Goal: Task Accomplishment & Management: Manage account settings

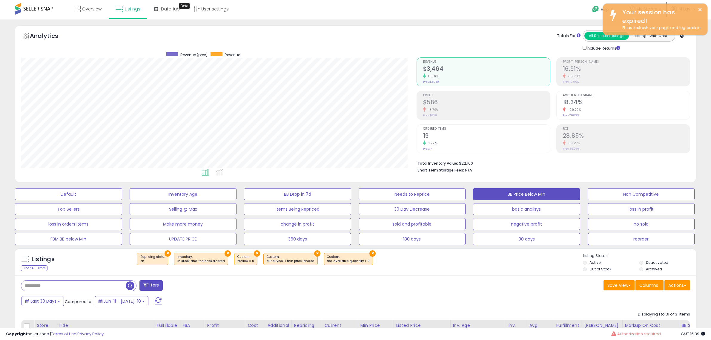
select select "**"
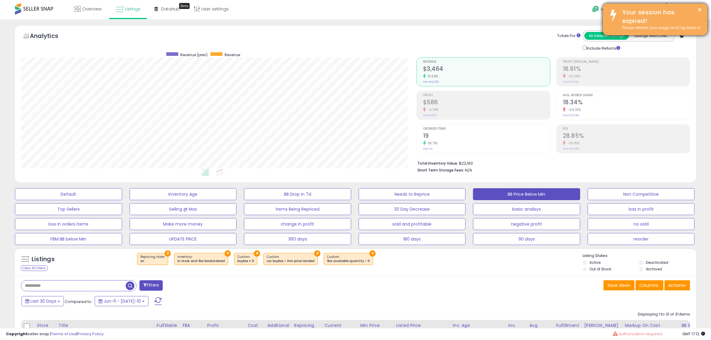
click at [693, 12] on div "Your session has expired!" at bounding box center [660, 16] width 85 height 17
click at [699, 12] on button "×" at bounding box center [699, 9] width 5 height 7
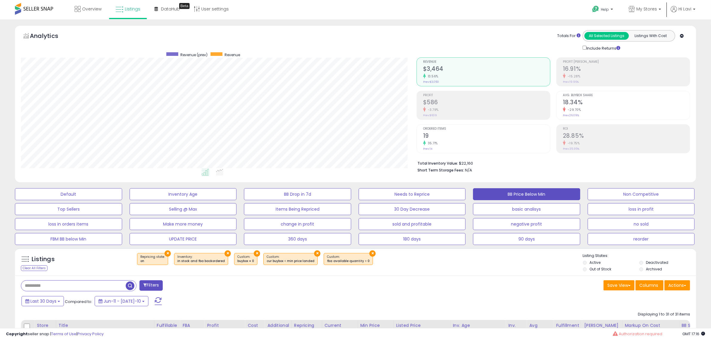
click at [81, 286] on input "text" at bounding box center [103, 285] width 164 height 10
paste input "**********"
type input "**********"
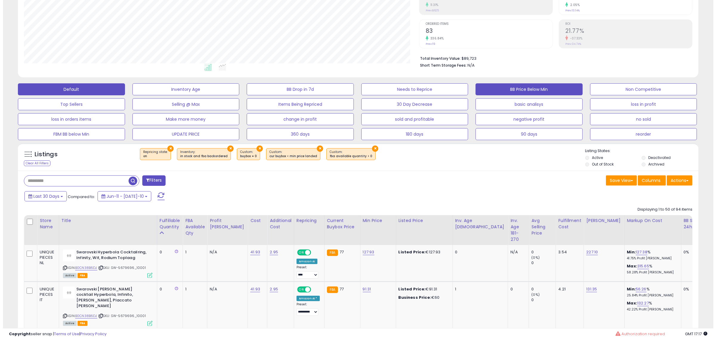
scroll to position [75, 0]
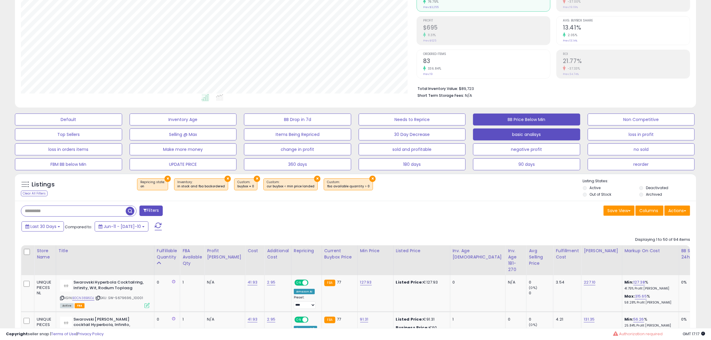
drag, startPoint x: 549, startPoint y: 132, endPoint x: 711, endPoint y: 49, distance: 181.5
click at [122, 125] on button "basic analisys" at bounding box center [68, 119] width 107 height 12
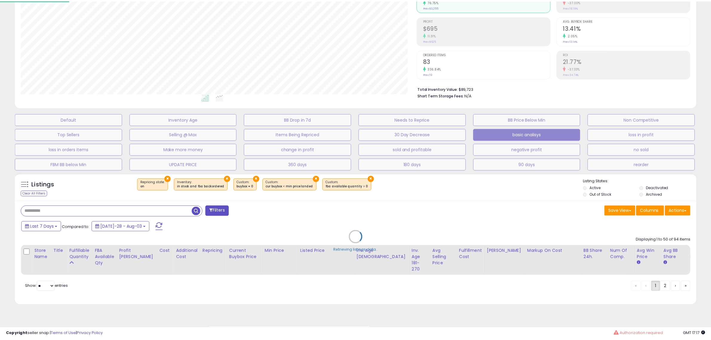
scroll to position [122, 398]
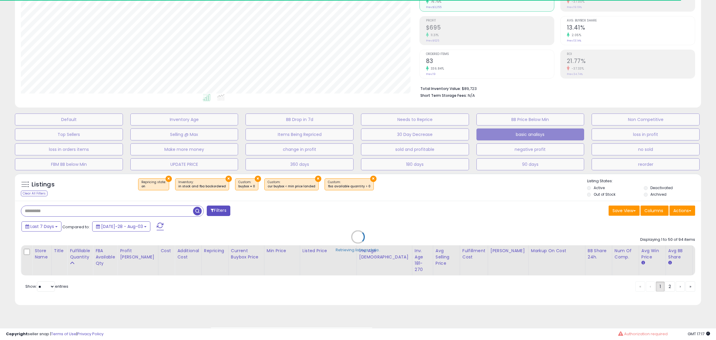
select select "**"
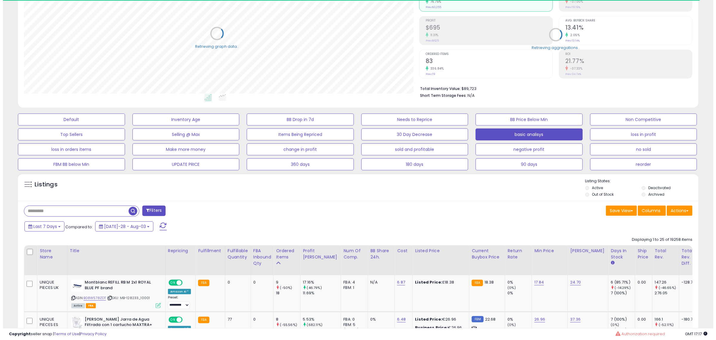
scroll to position [298366, 298093]
click at [103, 216] on input "text" at bounding box center [73, 211] width 104 height 10
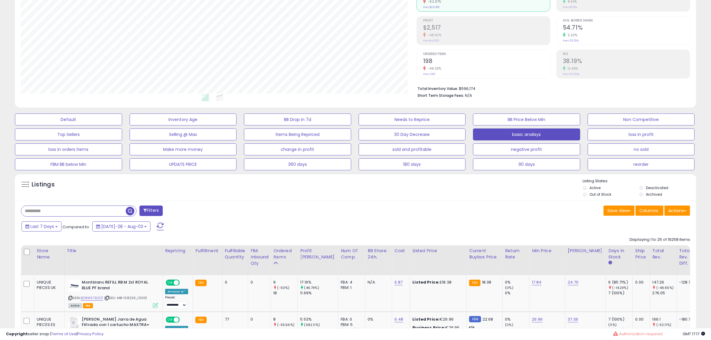
click at [81, 212] on input "text" at bounding box center [73, 211] width 104 height 10
click at [158, 211] on input "text" at bounding box center [106, 211] width 170 height 10
paste input "**********"
type input "**********"
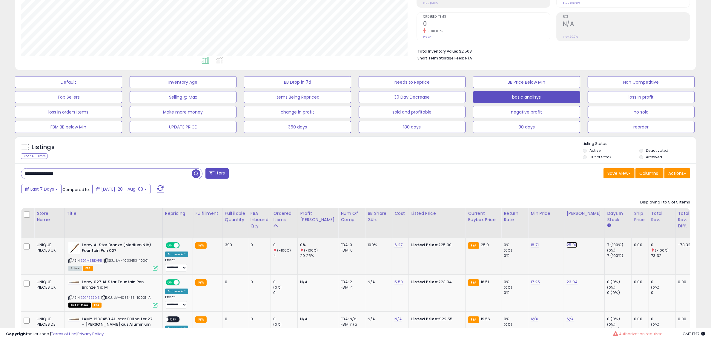
click at [566, 244] on link "25.90" at bounding box center [571, 245] width 11 height 6
drag, startPoint x: 535, startPoint y: 230, endPoint x: 433, endPoint y: 227, distance: 101.8
click at [438, 226] on table "Store Name Title" at bounding box center [486, 323] width 931 height 231
type input "****"
click button "submit" at bounding box center [571, 229] width 10 height 9
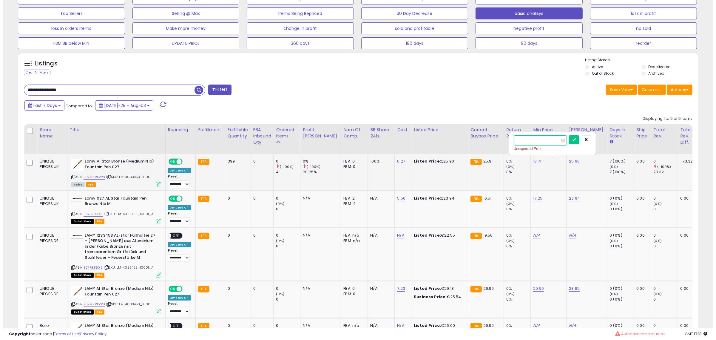
scroll to position [149, 0]
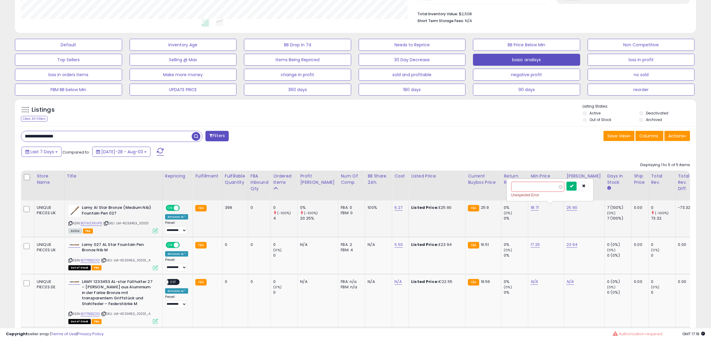
click at [573, 187] on icon "submit" at bounding box center [572, 186] width 4 height 4
click at [585, 185] on icon "button" at bounding box center [584, 186] width 4 height 4
click at [185, 229] on select "**********" at bounding box center [176, 230] width 22 height 7
select select "**********"
click at [165, 227] on select "**********" at bounding box center [176, 230] width 22 height 7
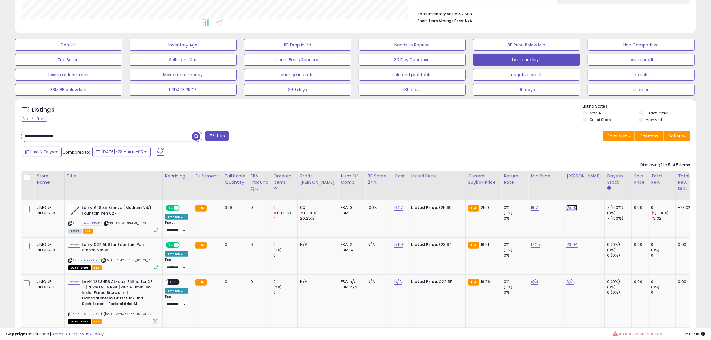
click at [566, 208] on link "25.90" at bounding box center [571, 207] width 11 height 6
drag, startPoint x: 544, startPoint y: 192, endPoint x: 484, endPoint y: 196, distance: 60.1
click at [493, 196] on table "Store Name Title" at bounding box center [486, 285] width 931 height 231
click button "submit" at bounding box center [571, 191] width 10 height 9
drag, startPoint x: 559, startPoint y: 187, endPoint x: 354, endPoint y: 183, distance: 204.8
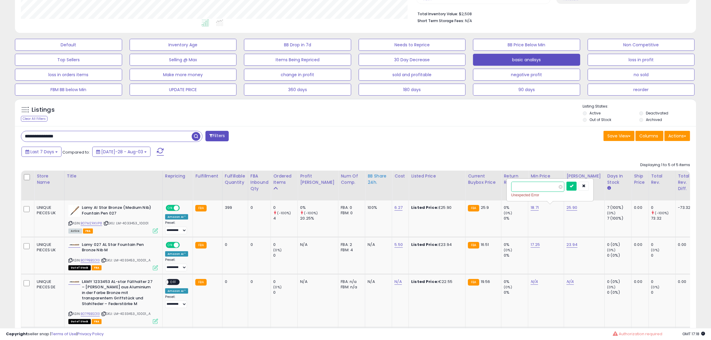
click at [354, 183] on table "Store Name Title" at bounding box center [486, 285] width 931 height 231
type input "**"
click button "submit" at bounding box center [571, 185] width 10 height 9
click at [589, 183] on button "button" at bounding box center [583, 185] width 10 height 9
click at [47, 149] on span "Last 7 Days" at bounding box center [42, 152] width 24 height 6
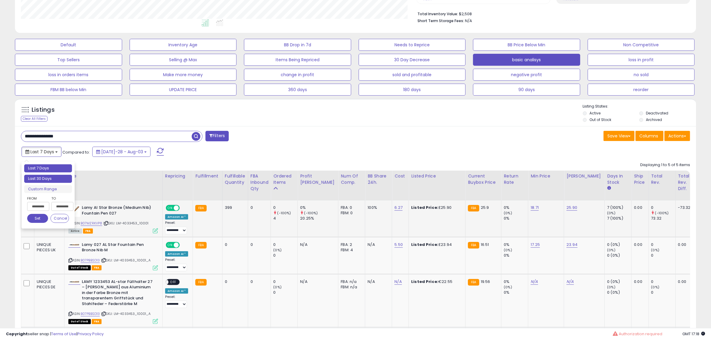
type input "**********"
click at [57, 179] on li "Last 30 Days" at bounding box center [48, 179] width 48 height 8
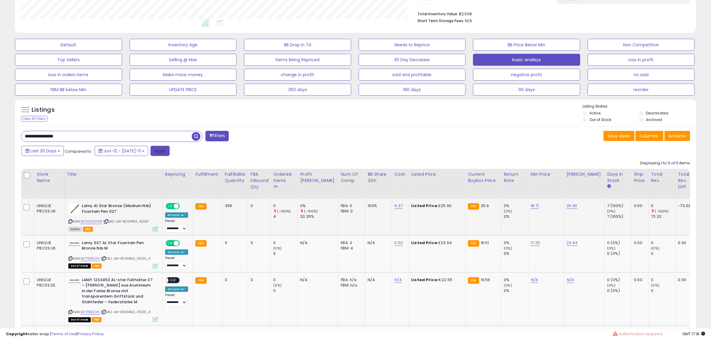
click at [152, 153] on button "Apply" at bounding box center [159, 151] width 19 height 10
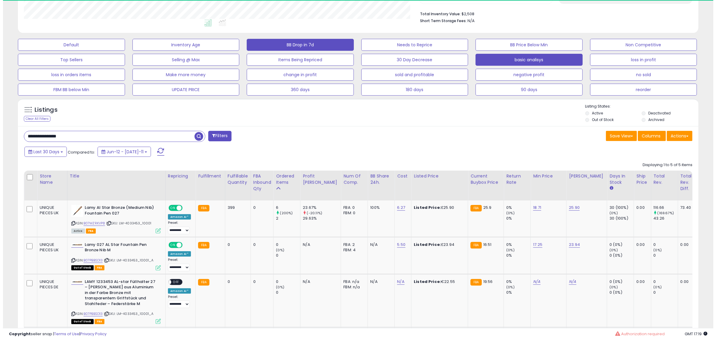
scroll to position [122, 395]
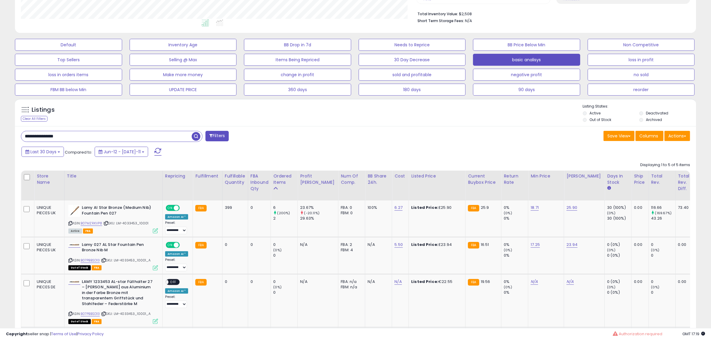
drag, startPoint x: 89, startPoint y: 138, endPoint x: -124, endPoint y: 127, distance: 212.8
click at [0, 127] on html "Unable to login Retrieving listings data.. has not yet accepted the Terms of Us…" at bounding box center [355, 21] width 711 height 340
paste input "text"
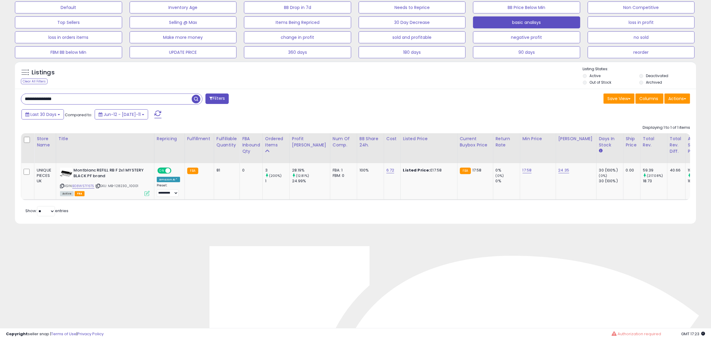
paste input "*"
drag, startPoint x: 119, startPoint y: 101, endPoint x: -162, endPoint y: 91, distance: 281.0
type input "**********"
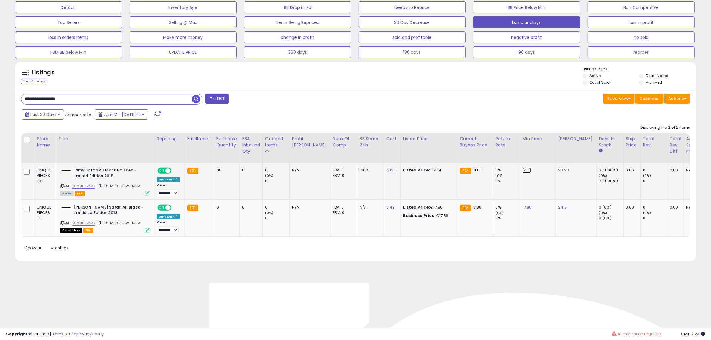
click at [522, 172] on link "14.61" at bounding box center [526, 170] width 9 height 6
drag, startPoint x: 498, startPoint y: 154, endPoint x: 447, endPoint y: 153, distance: 51.0
click at [447, 153] on table "Store Name Title" at bounding box center [479, 185] width 917 height 104
type input "**"
click button "submit" at bounding box center [526, 154] width 10 height 9
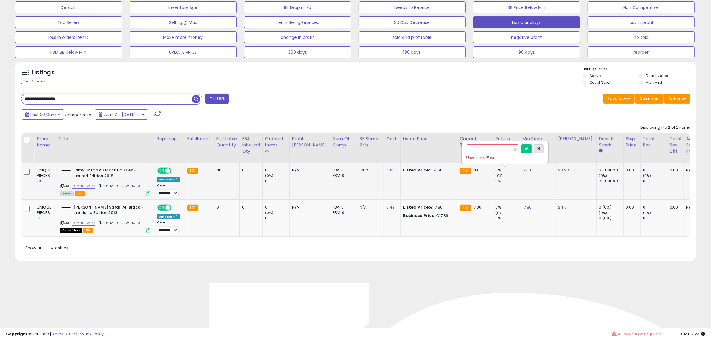
click at [544, 150] on button "button" at bounding box center [538, 148] width 10 height 9
drag, startPoint x: 84, startPoint y: 99, endPoint x: -31, endPoint y: 99, distance: 114.9
paste input "text"
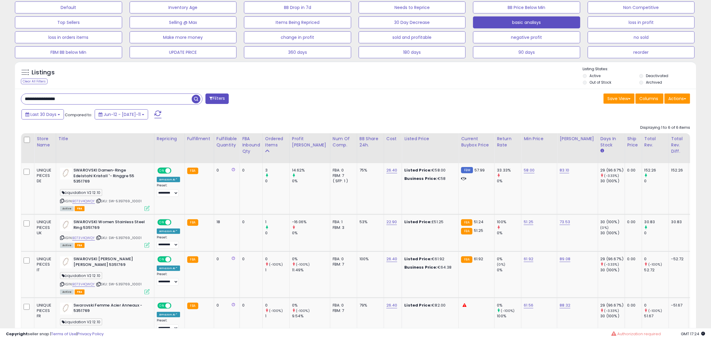
drag, startPoint x: 81, startPoint y: 96, endPoint x: -180, endPoint y: 92, distance: 261.2
paste input "text"
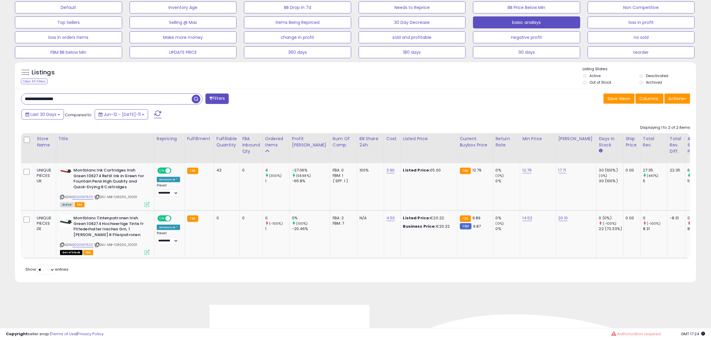
drag, startPoint x: 98, startPoint y: 96, endPoint x: -208, endPoint y: 72, distance: 307.2
paste input "*"
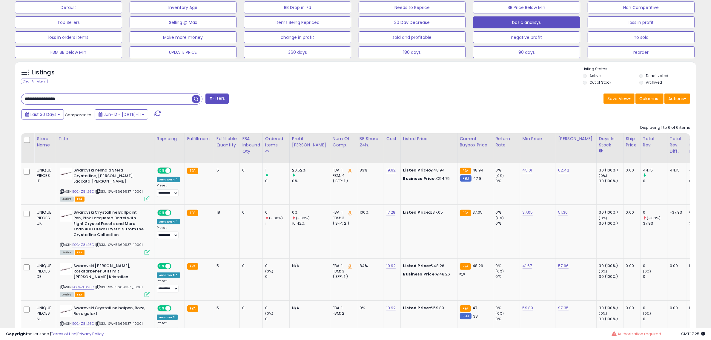
drag, startPoint x: 112, startPoint y: 96, endPoint x: -140, endPoint y: 95, distance: 252.2
paste input "text"
type input "**********"
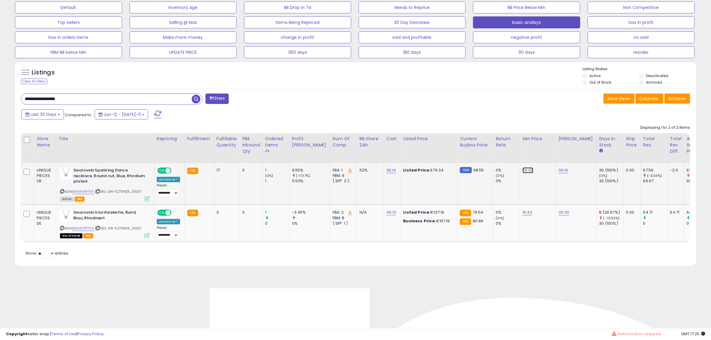
click at [522, 172] on link "74.00" at bounding box center [527, 170] width 11 height 6
drag, startPoint x: 508, startPoint y: 156, endPoint x: 432, endPoint y: 154, distance: 76.1
click at [432, 154] on table "Store Name Title" at bounding box center [480, 187] width 918 height 109
type input "**"
click button "submit" at bounding box center [528, 154] width 10 height 9
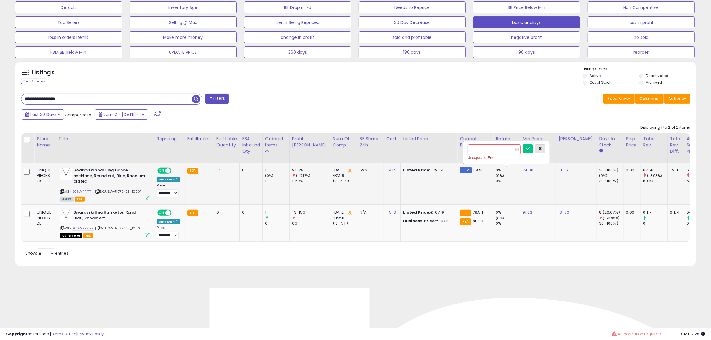
click at [545, 151] on button "button" at bounding box center [540, 148] width 10 height 9
drag, startPoint x: 88, startPoint y: 96, endPoint x: -124, endPoint y: 91, distance: 212.6
paste input "**"
type input "**********"
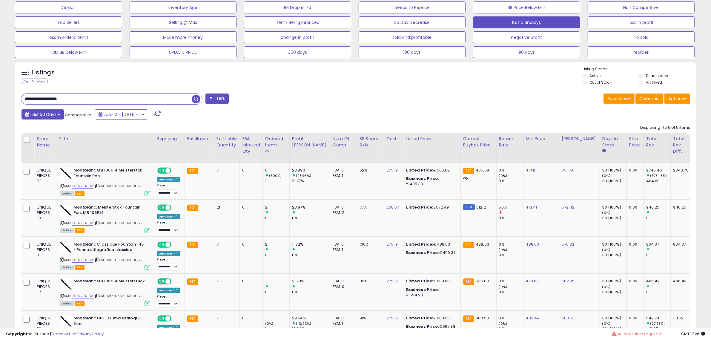
click at [58, 118] on button "Last 30 Days" at bounding box center [42, 114] width 42 height 10
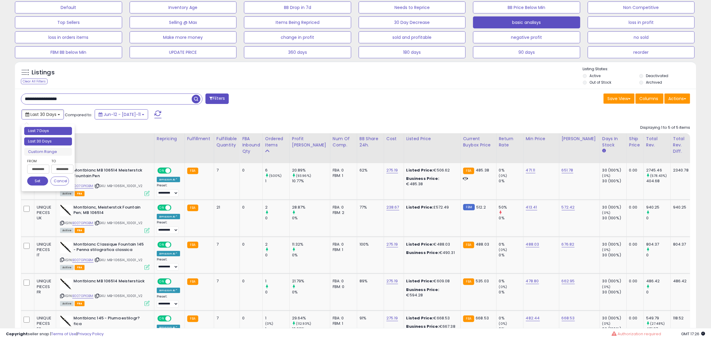
type input "**********"
click at [50, 130] on li "Last 7 Days" at bounding box center [48, 131] width 48 height 8
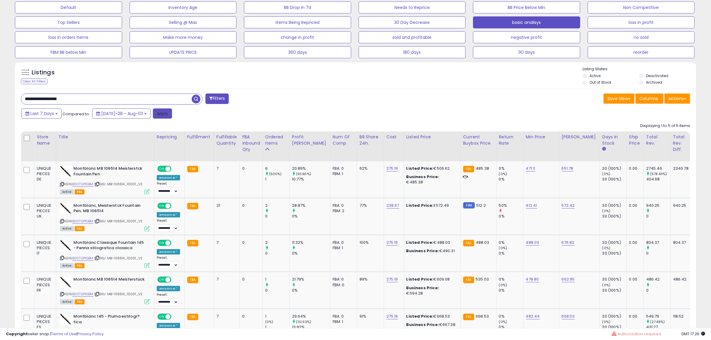
click at [153, 114] on button "Apply" at bounding box center [162, 113] width 19 height 10
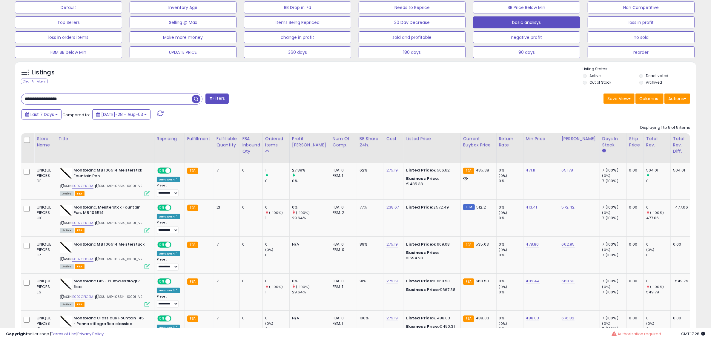
drag, startPoint x: 84, startPoint y: 99, endPoint x: -81, endPoint y: 90, distance: 165.9
paste input "text"
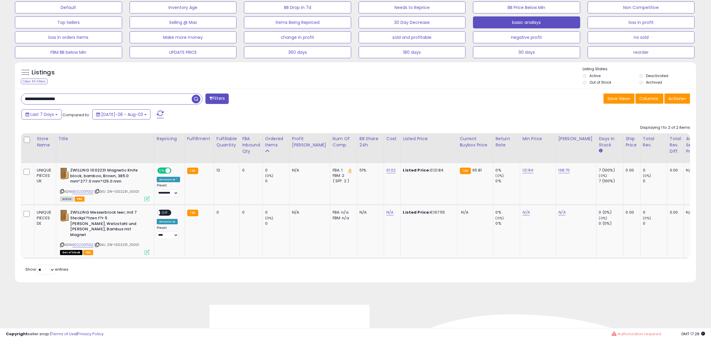
drag, startPoint x: 87, startPoint y: 101, endPoint x: -40, endPoint y: 84, distance: 128.5
paste input "text"
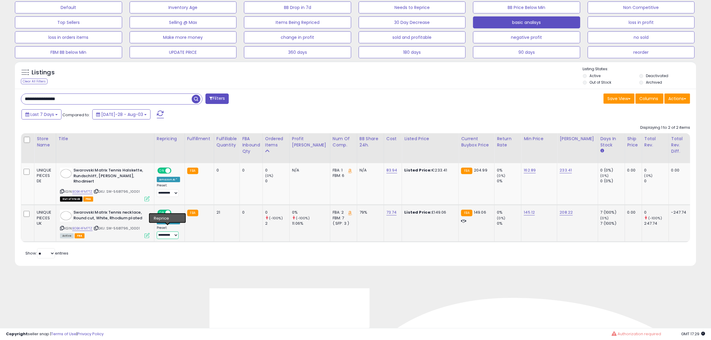
click at [170, 231] on select "**********" at bounding box center [168, 234] width 22 height 7
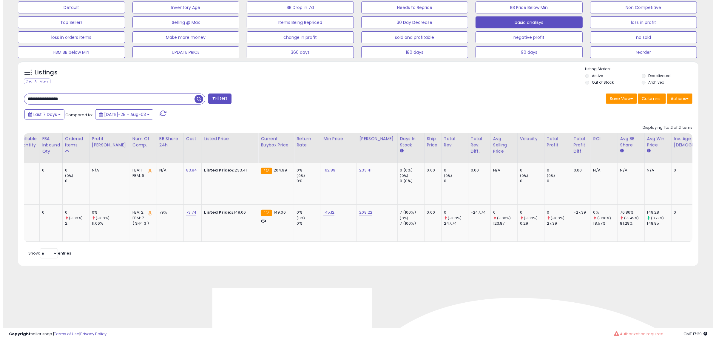
scroll to position [0, 0]
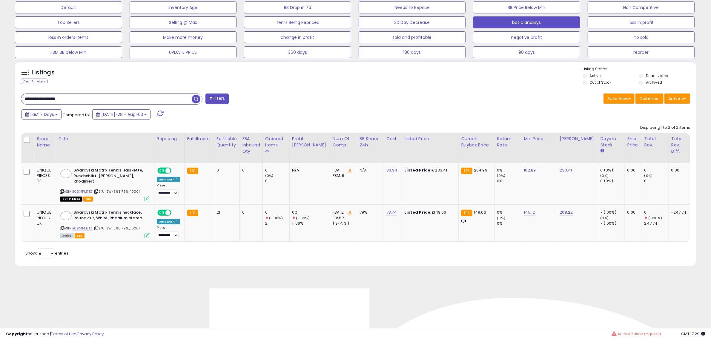
paste input "text"
drag, startPoint x: 119, startPoint y: 96, endPoint x: -82, endPoint y: 96, distance: 201.2
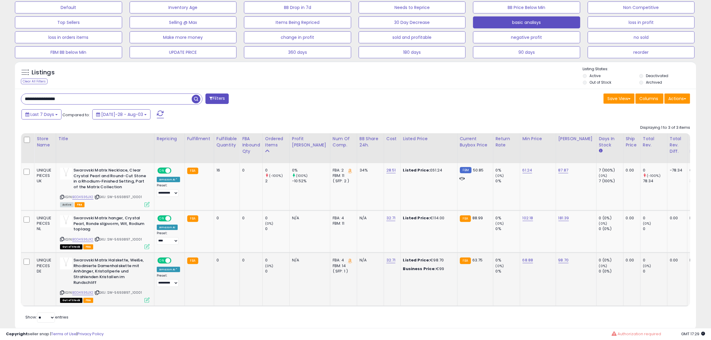
scroll to position [122, 395]
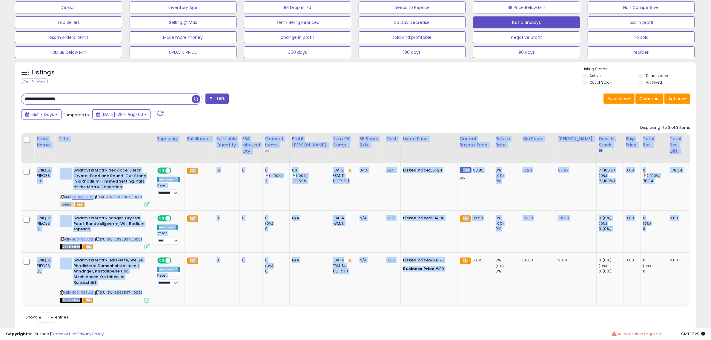
drag, startPoint x: 449, startPoint y: 306, endPoint x: 460, endPoint y: 307, distance: 11.1
click at [460, 306] on div "Store Name Title Repricing Fulfillment" at bounding box center [355, 219] width 669 height 173
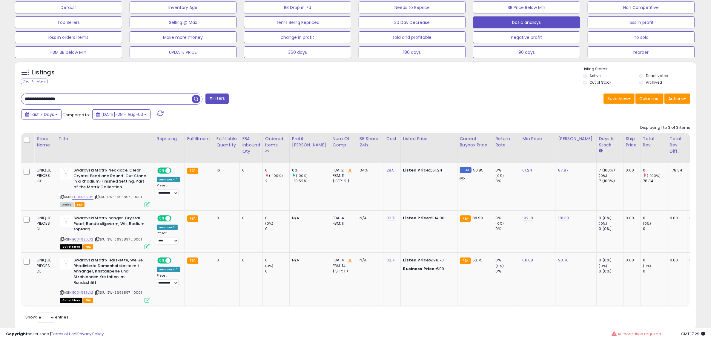
click at [446, 313] on div "Retrieving listings data.. Displaying 1 to 3 of 3 items Store Name Title" at bounding box center [355, 223] width 669 height 202
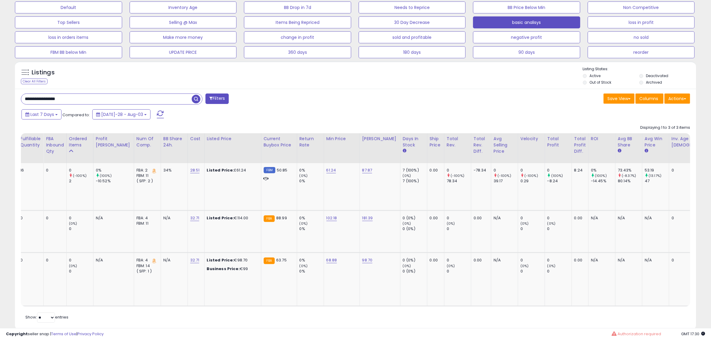
scroll to position [0, 0]
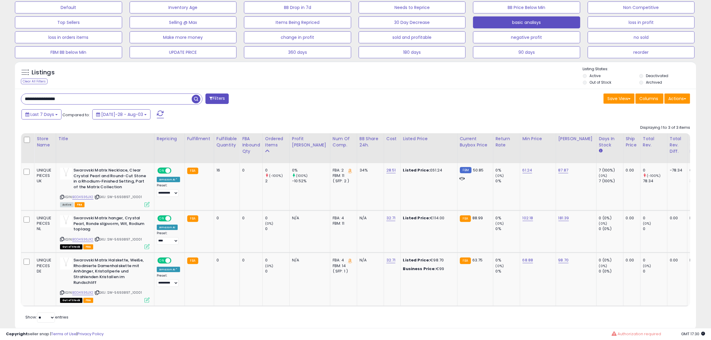
drag, startPoint x: 99, startPoint y: 99, endPoint x: -31, endPoint y: 92, distance: 130.7
paste input "text"
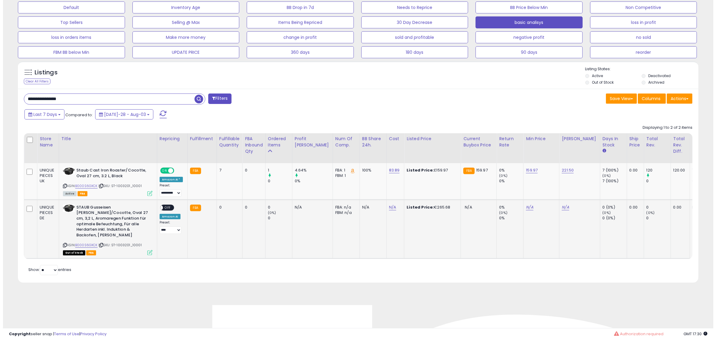
scroll to position [122, 395]
drag, startPoint x: 117, startPoint y: 98, endPoint x: -149, endPoint y: 90, distance: 265.5
paste input "text"
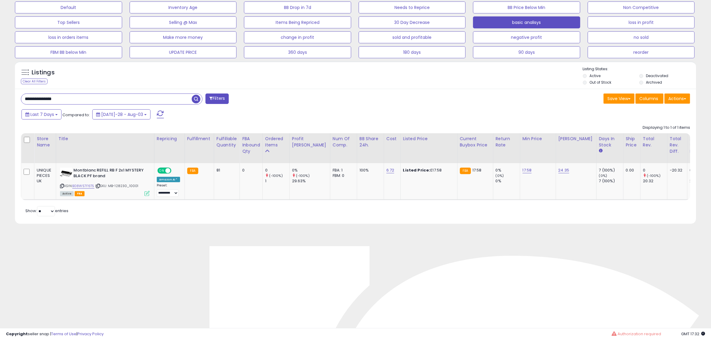
paste input "*"
drag, startPoint x: 90, startPoint y: 96, endPoint x: -121, endPoint y: 94, distance: 211.9
type input "**********"
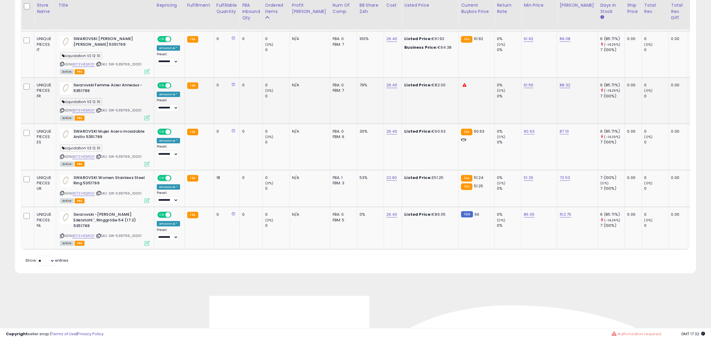
scroll to position [373, 0]
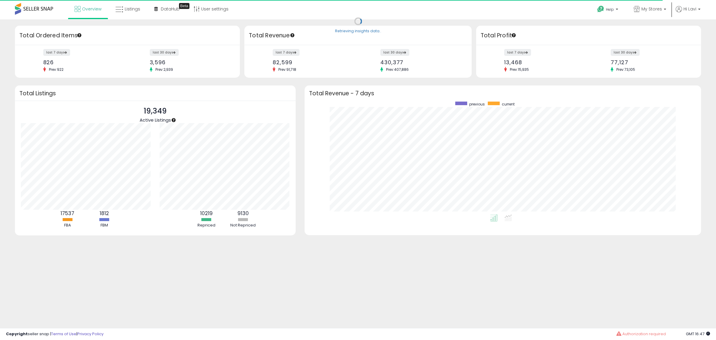
scroll to position [113, 385]
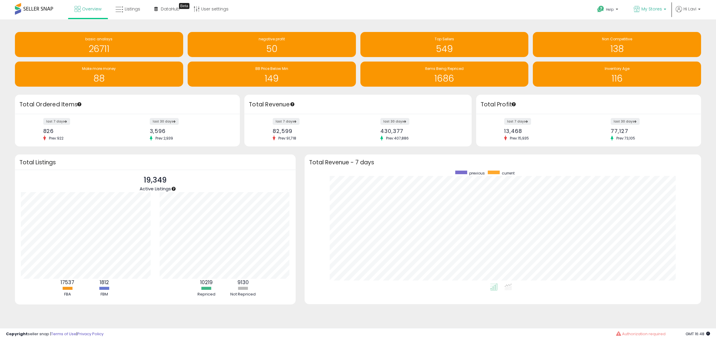
click at [663, 5] on link "My Stores" at bounding box center [650, 9] width 41 height 19
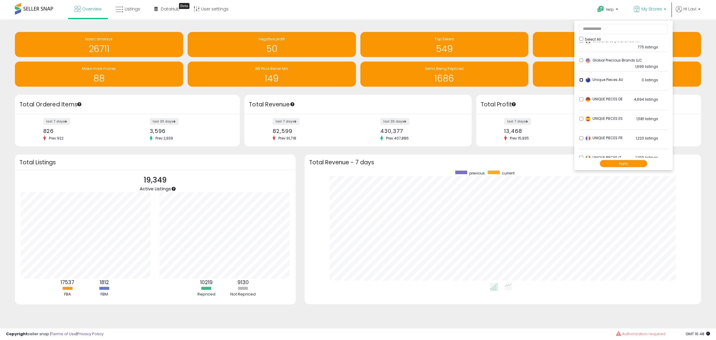
scroll to position [336, 0]
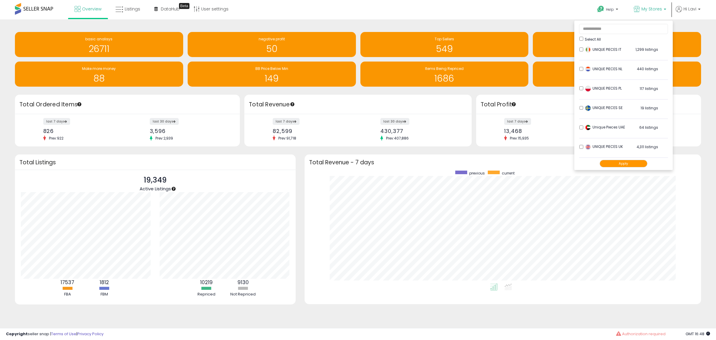
click at [578, 123] on ul "Select All Bare Necessities DE 83 listings" at bounding box center [624, 95] width 99 height 149
click at [626, 162] on button "Apply" at bounding box center [624, 163] width 48 height 7
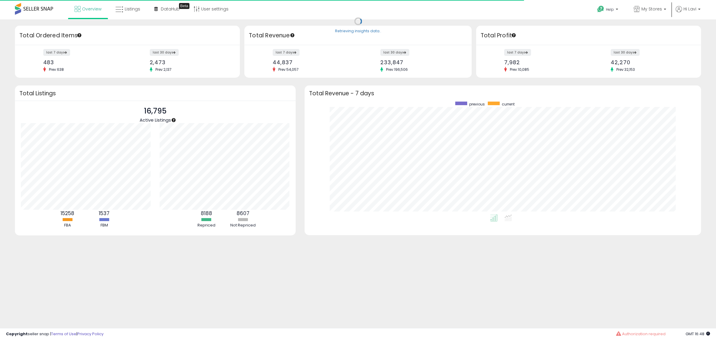
scroll to position [113, 385]
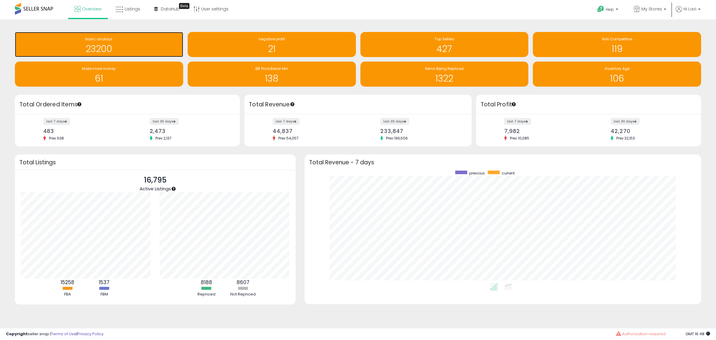
click at [141, 48] on h1 "23200" at bounding box center [99, 49] width 162 height 10
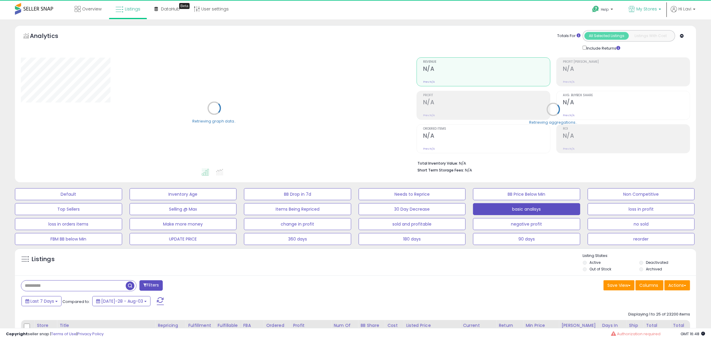
click at [639, 8] on span "My Stores" at bounding box center [646, 9] width 21 height 6
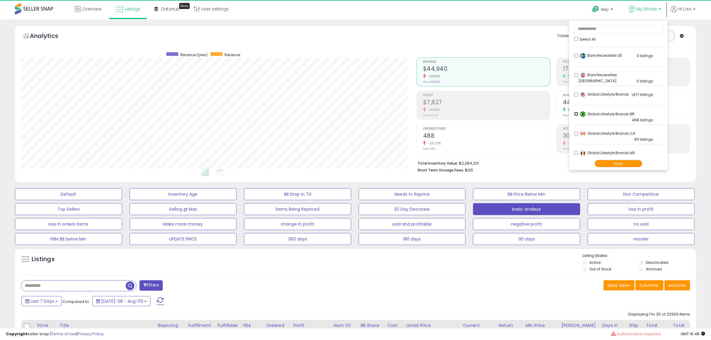
scroll to position [122, 395]
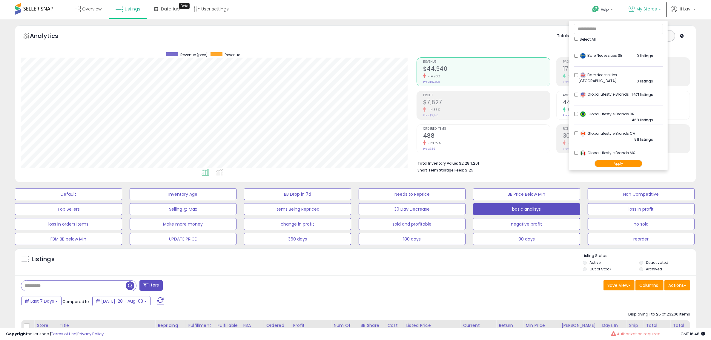
click at [620, 165] on button "Apply" at bounding box center [618, 163] width 48 height 7
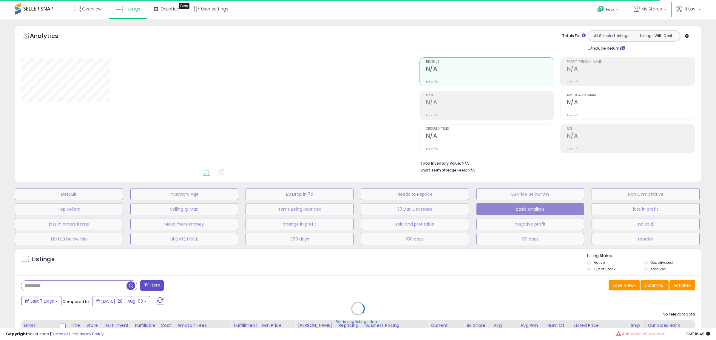
click at [42, 301] on div "Retrieving listings data.." at bounding box center [357, 313] width 695 height 136
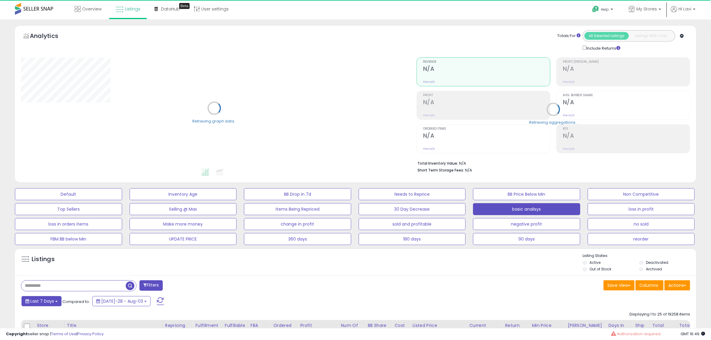
click at [49, 305] on button "Last 7 Days" at bounding box center [41, 301] width 40 height 10
type input "**********"
click at [48, 327] on li "Last 30 Days" at bounding box center [48, 328] width 48 height 8
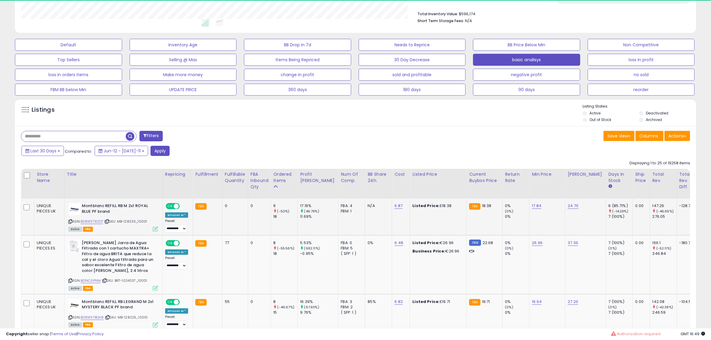
scroll to position [122, 395]
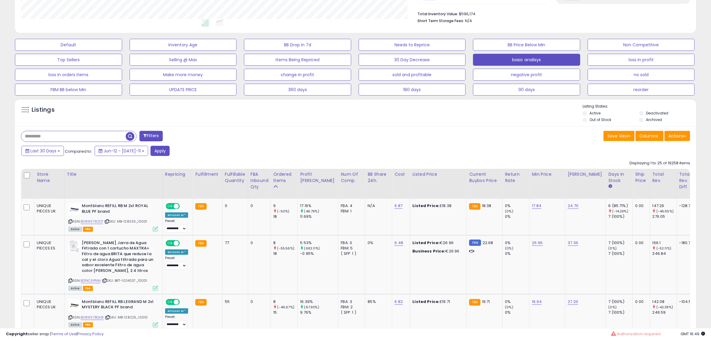
click at [75, 134] on input "text" at bounding box center [73, 136] width 104 height 10
paste input "**********"
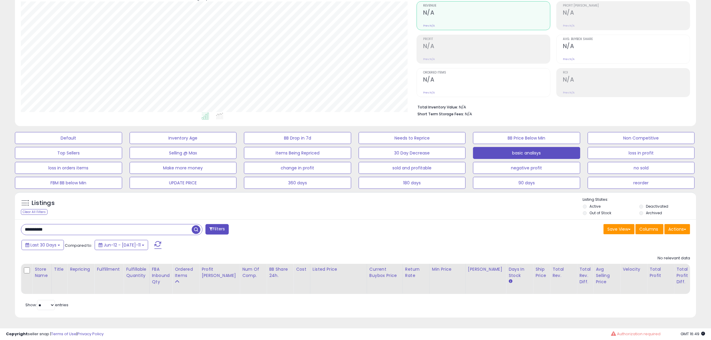
scroll to position [0, 0]
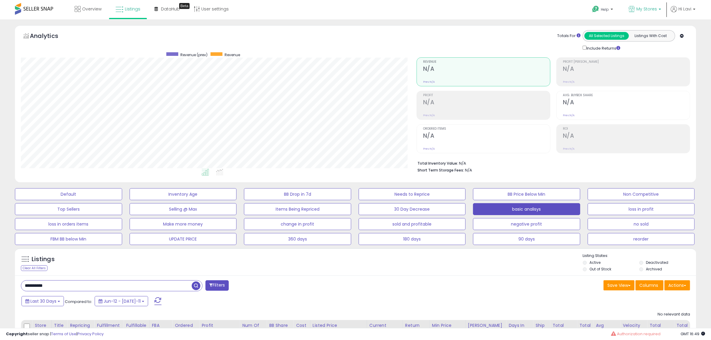
click at [640, 5] on link "My Stores" at bounding box center [644, 9] width 41 height 19
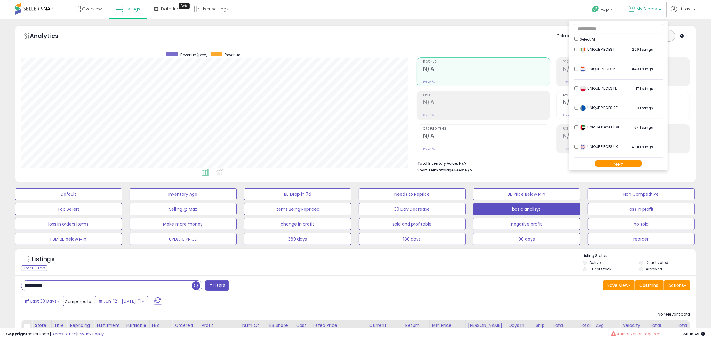
scroll to position [337, 0]
drag, startPoint x: 106, startPoint y: 287, endPoint x: -111, endPoint y: 268, distance: 218.2
click at [0, 268] on html "Unable to login Retrieving listings data.. has not yet accepted the Terms of Us…" at bounding box center [355, 170] width 711 height 340
paste input "text"
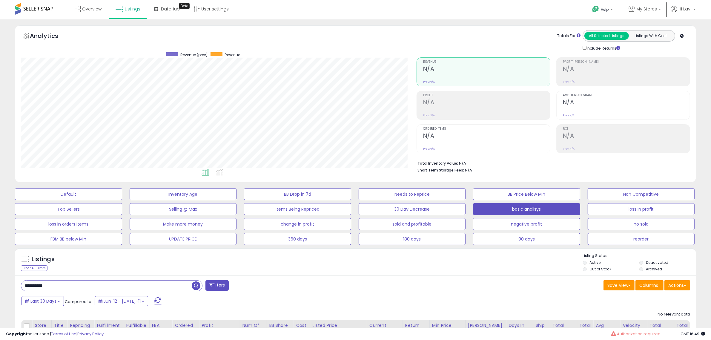
type input "**********"
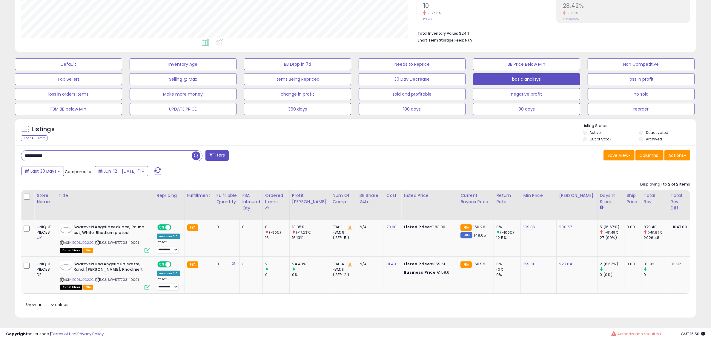
scroll to position [136, 0]
click at [42, 168] on button "Last 30 Days" at bounding box center [42, 171] width 42 height 10
click at [50, 204] on li "Custom Range" at bounding box center [48, 208] width 48 height 8
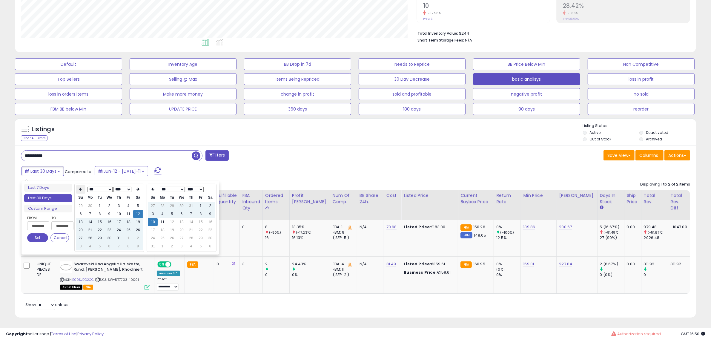
click at [83, 185] on th at bounding box center [81, 189] width 10 height 8
click at [84, 210] on td "1" at bounding box center [81, 214] width 10 height 8
type input "**********"
click at [34, 233] on button "Set" at bounding box center [37, 237] width 21 height 9
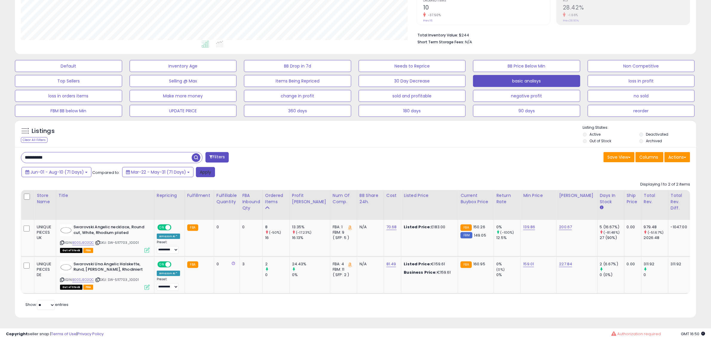
click at [207, 167] on button "Apply" at bounding box center [205, 172] width 19 height 10
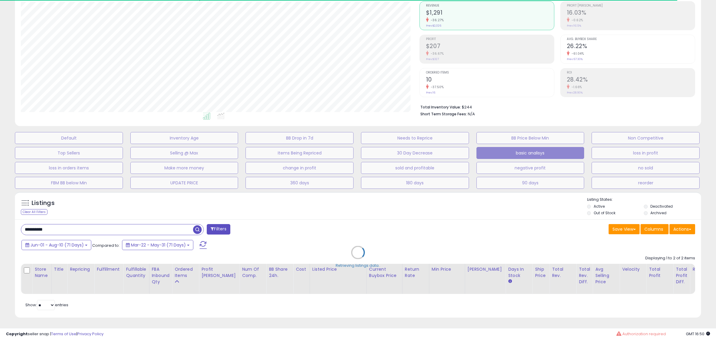
click at [679, 222] on div "Retrieving listings data.." at bounding box center [357, 257] width 695 height 136
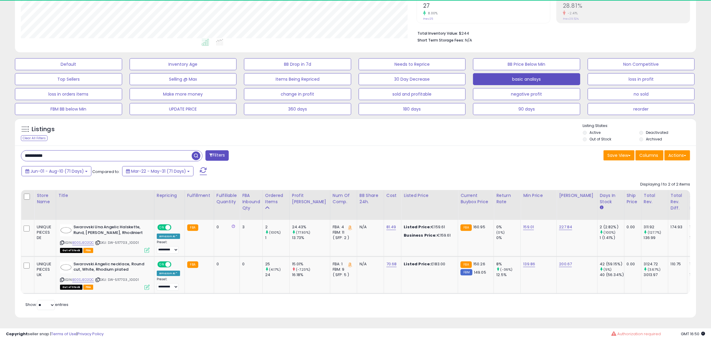
scroll to position [122, 395]
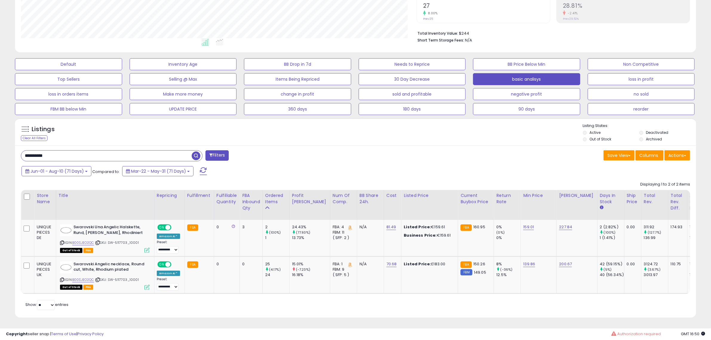
click at [644, 136] on li "Archived" at bounding box center [667, 139] width 56 height 7
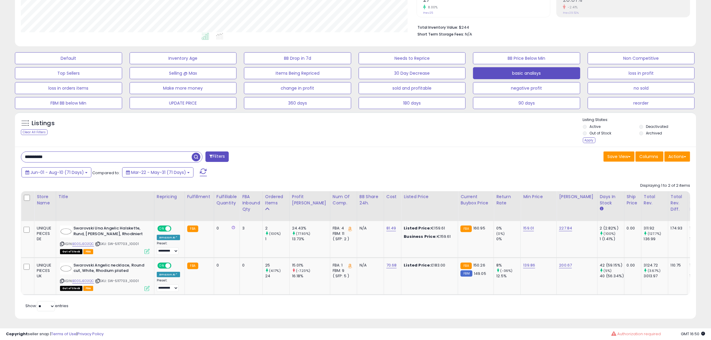
paste input "text"
drag, startPoint x: -177, startPoint y: 146, endPoint x: -180, endPoint y: 145, distance: 3.1
click at [0, 145] on html "Unable to login Retrieving listings data.. has not yet accepted the Terms of Us…" at bounding box center [355, 34] width 711 height 340
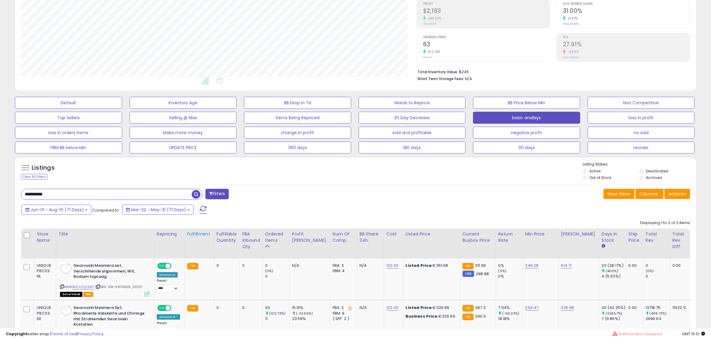
scroll to position [151, 0]
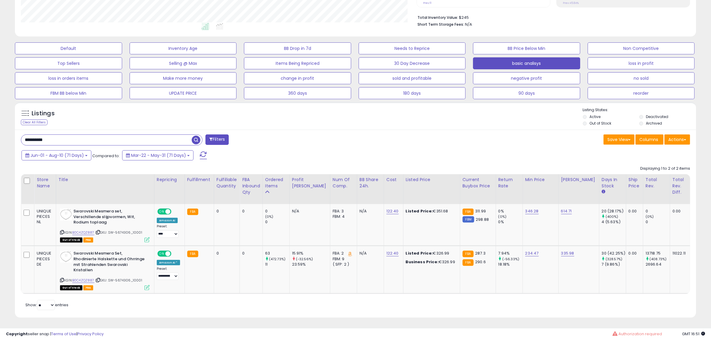
click at [132, 136] on input "**********" at bounding box center [106, 140] width 170 height 10
drag, startPoint x: 132, startPoint y: 136, endPoint x: -218, endPoint y: 102, distance: 352.0
click at [0, 102] on html "Unable to login Retrieving listings data.. has not yet accepted the Terms of Us…" at bounding box center [355, 24] width 711 height 340
paste input "text"
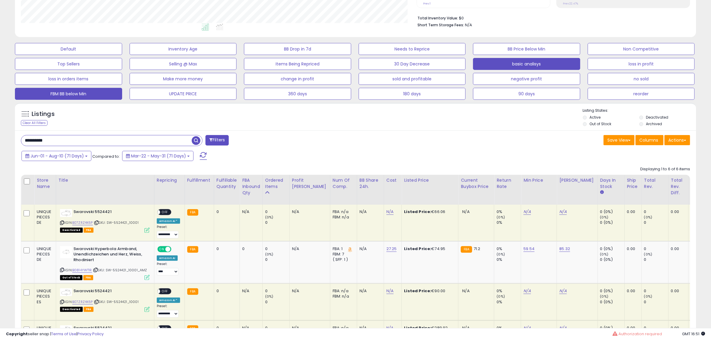
scroll to position [145, 0]
drag, startPoint x: 66, startPoint y: 139, endPoint x: -229, endPoint y: 102, distance: 297.3
click at [0, 102] on html "Unable to login Retrieving listings data.. has not yet accepted the Terms of Us…" at bounding box center [355, 25] width 711 height 340
paste input "text"
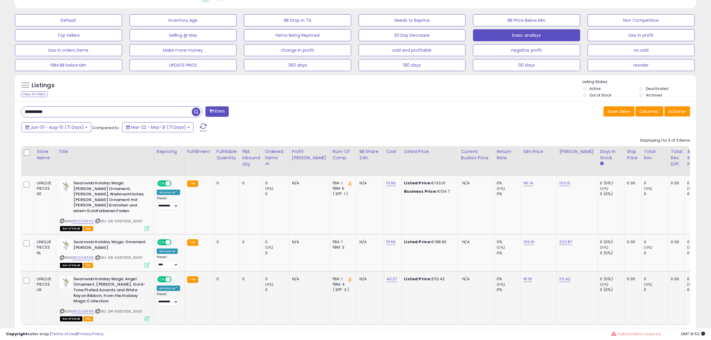
scroll to position [205, 0]
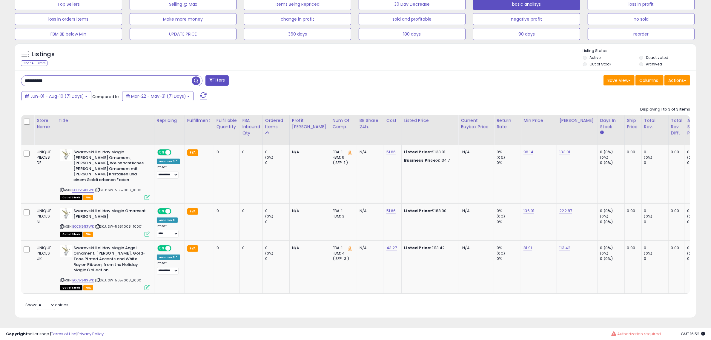
drag, startPoint x: 94, startPoint y: 83, endPoint x: -213, endPoint y: 77, distance: 306.9
paste input "text"
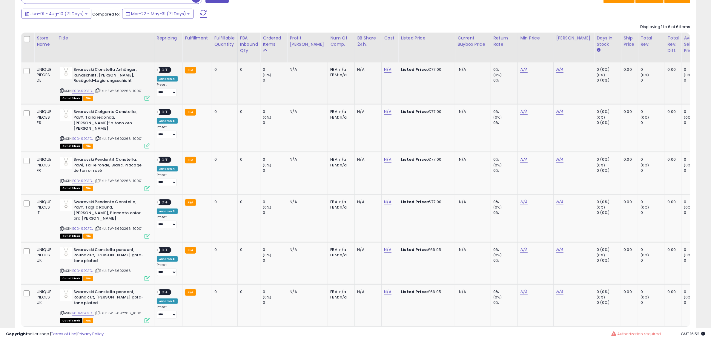
scroll to position [276, 0]
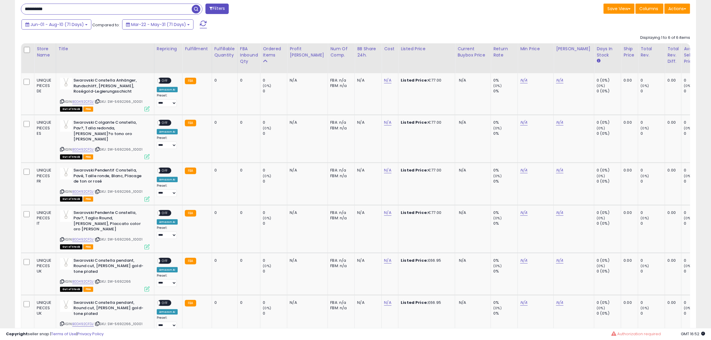
drag, startPoint x: 69, startPoint y: 7, endPoint x: -90, endPoint y: 5, distance: 158.5
paste input "text"
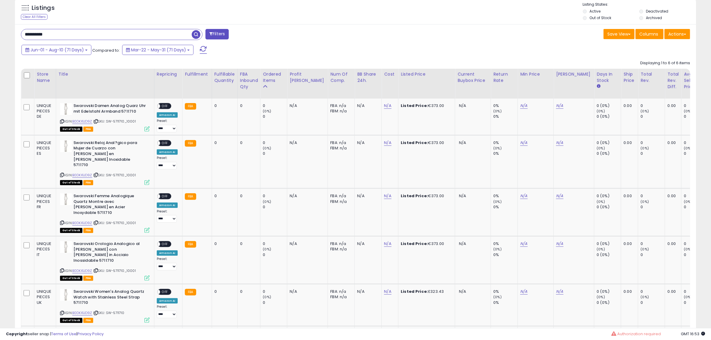
scroll to position [197, 0]
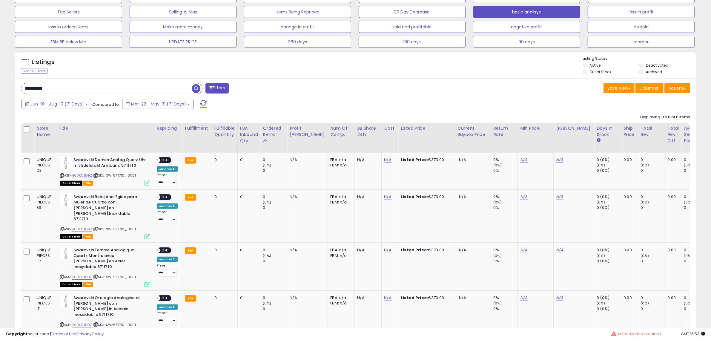
drag, startPoint x: 74, startPoint y: 90, endPoint x: -97, endPoint y: 83, distance: 170.6
paste input "text"
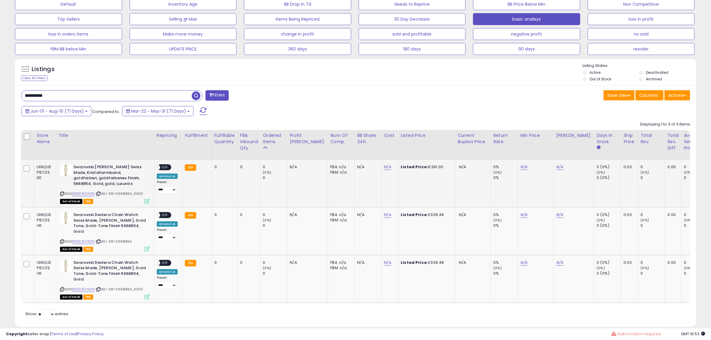
scroll to position [204, 0]
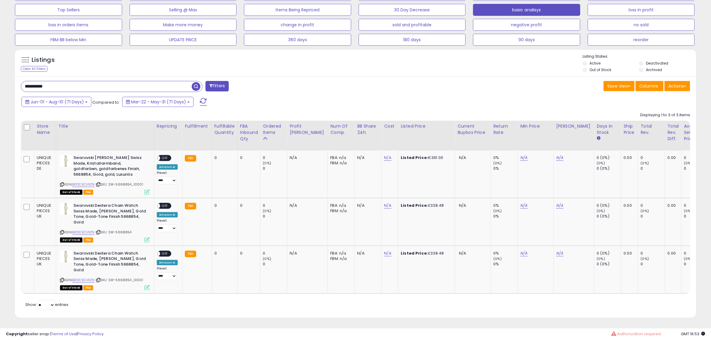
paste input "text"
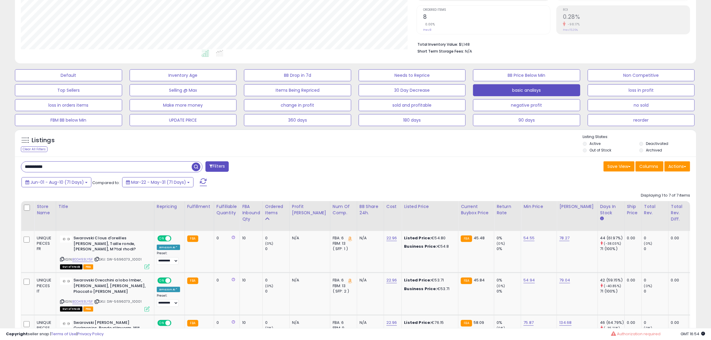
scroll to position [117, 0]
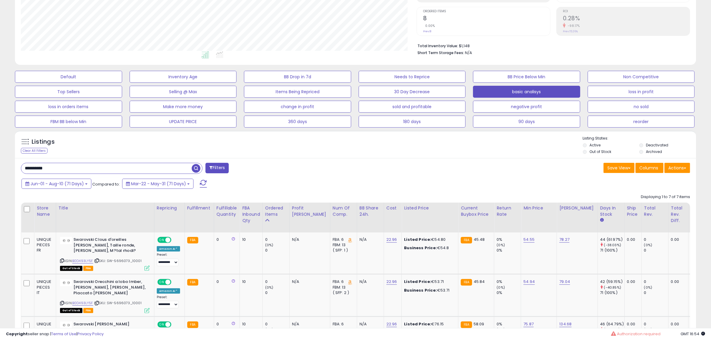
drag, startPoint x: 60, startPoint y: 163, endPoint x: 68, endPoint y: 164, distance: 8.2
click at [60, 163] on input "**********" at bounding box center [106, 168] width 170 height 10
drag, startPoint x: 69, startPoint y: 164, endPoint x: -132, endPoint y: 164, distance: 200.9
click at [0, 164] on html "Unable to login Retrieving listings data.. has not yet accepted the Terms of Us…" at bounding box center [355, 53] width 711 height 340
paste input "text"
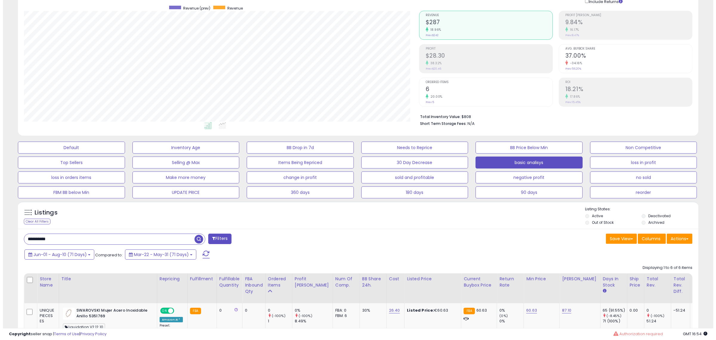
scroll to position [0, 0]
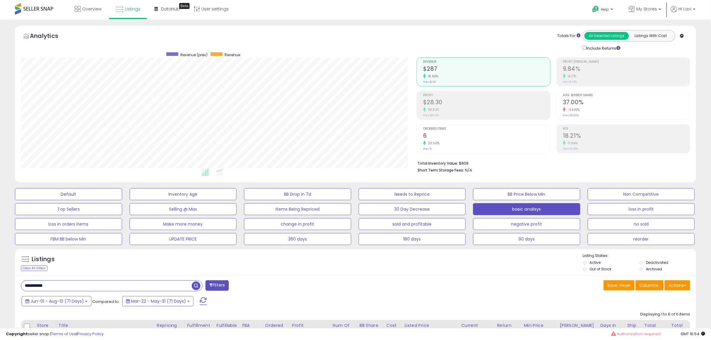
drag, startPoint x: 70, startPoint y: 287, endPoint x: -119, endPoint y: 269, distance: 190.1
click at [0, 269] on html "Unable to login Retrieving listings data.. has not yet accepted the Terms of Us…" at bounding box center [355, 170] width 711 height 340
paste input "text"
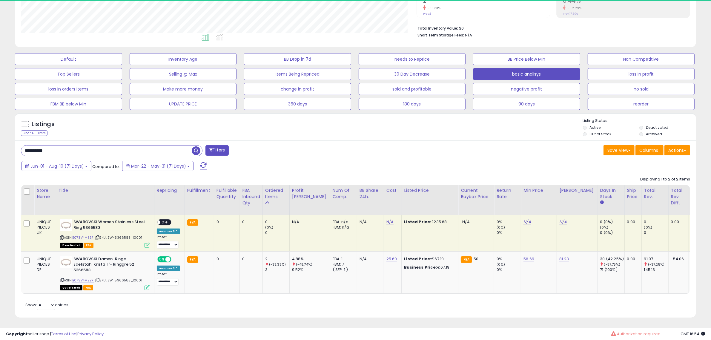
scroll to position [122, 395]
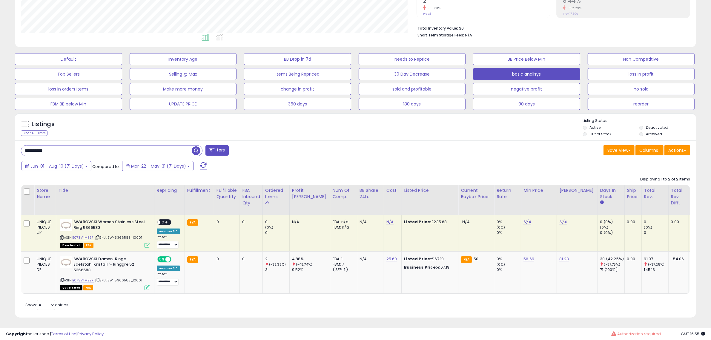
drag, startPoint x: 154, startPoint y: 144, endPoint x: -214, endPoint y: 144, distance: 368.3
click at [0, 144] on html "Unable to login Retrieving listings data.. has not yet accepted the Terms of Us…" at bounding box center [355, 35] width 711 height 340
paste input "text"
type input "**********"
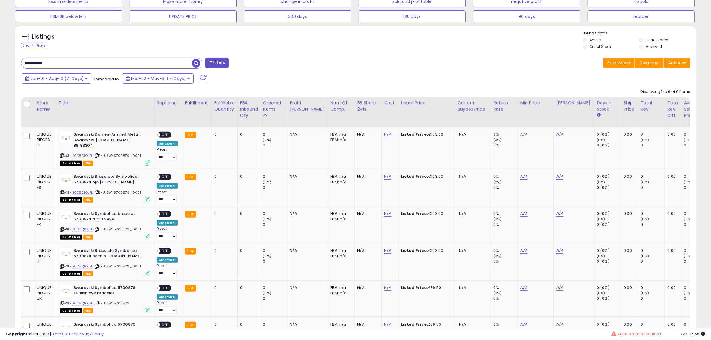
scroll to position [97, 0]
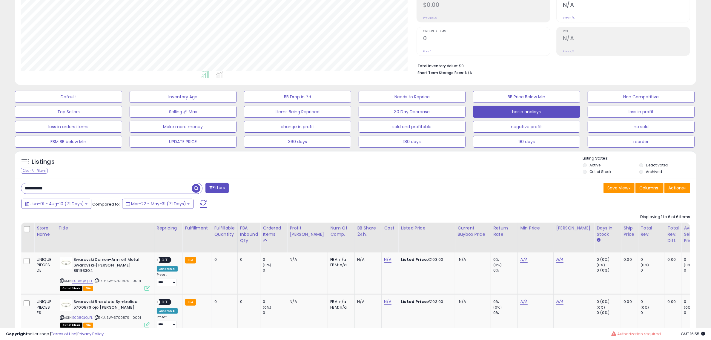
drag, startPoint x: 116, startPoint y: 190, endPoint x: -227, endPoint y: 190, distance: 342.4
click at [0, 190] on html "Unable to login Retrieving listings data.. has not yet accepted the Terms of Us…" at bounding box center [355, 73] width 711 height 340
paste input "text"
click at [73, 188] on input "text" at bounding box center [106, 188] width 170 height 10
paste input "**********"
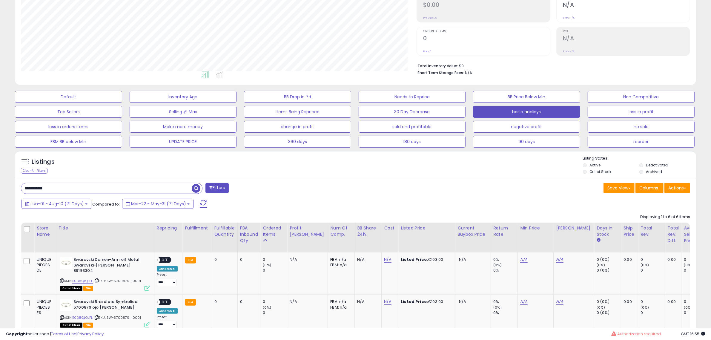
type input "**********"
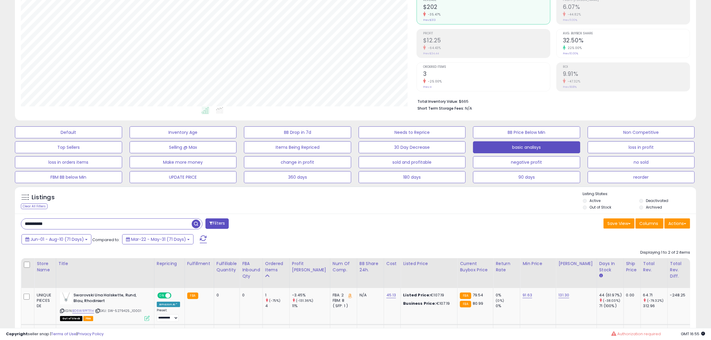
scroll to position [122, 395]
drag, startPoint x: 95, startPoint y: 226, endPoint x: 50, endPoint y: 227, distance: 45.1
click at [50, 227] on input "**********" at bounding box center [106, 223] width 170 height 10
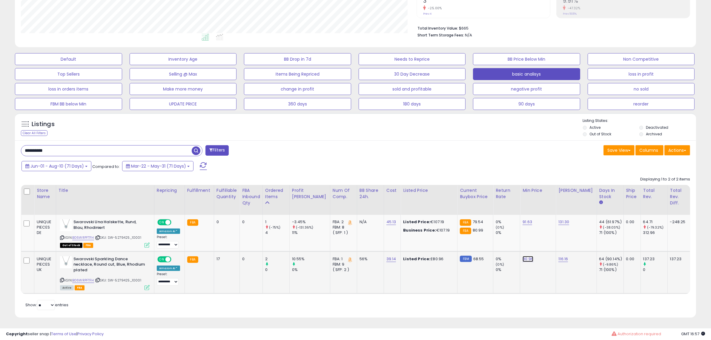
click at [522, 225] on link "80.96" at bounding box center [527, 222] width 10 height 6
drag, startPoint x: 502, startPoint y: 240, endPoint x: 451, endPoint y: 237, distance: 51.7
click at [451, 237] on tbody "UNIQUE PIECES DE Swarovski Una Halskette, Rund, Blau, Rhodiniert ASIN: B06WRPFT…" at bounding box center [484, 254] width 926 height 79
type input "**"
click button "submit" at bounding box center [528, 243] width 10 height 9
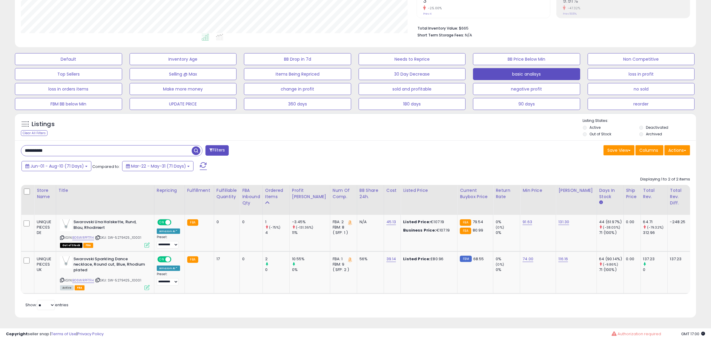
drag, startPoint x: 81, startPoint y: 145, endPoint x: -95, endPoint y: 143, distance: 175.2
click at [0, 143] on html "Unable to login Retrieving listings data.. has not yet accepted the Terms of Us…" at bounding box center [355, 35] width 711 height 340
paste input "text"
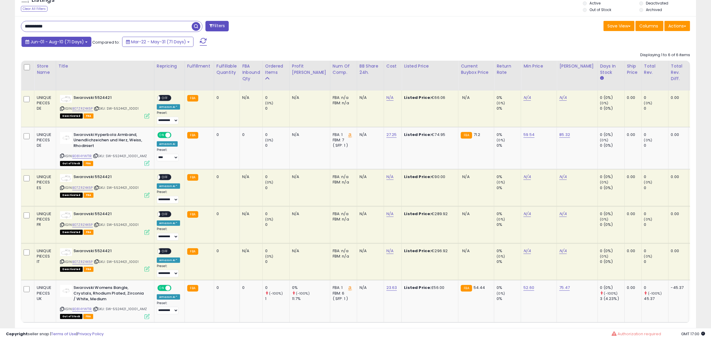
scroll to position [248, 0]
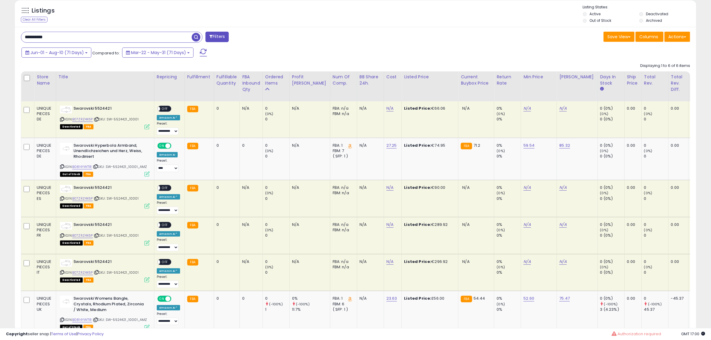
drag, startPoint x: 79, startPoint y: 36, endPoint x: -67, endPoint y: 36, distance: 146.6
paste input "text"
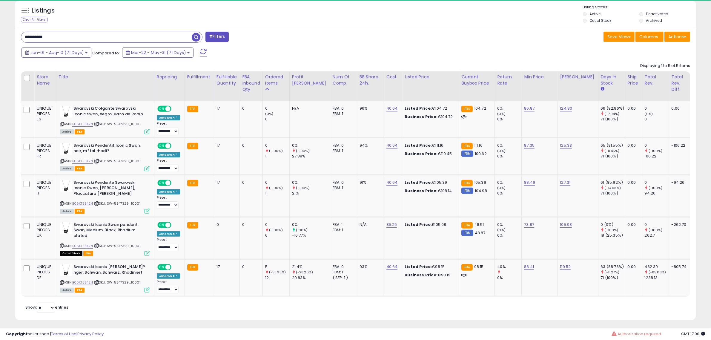
scroll to position [122, 395]
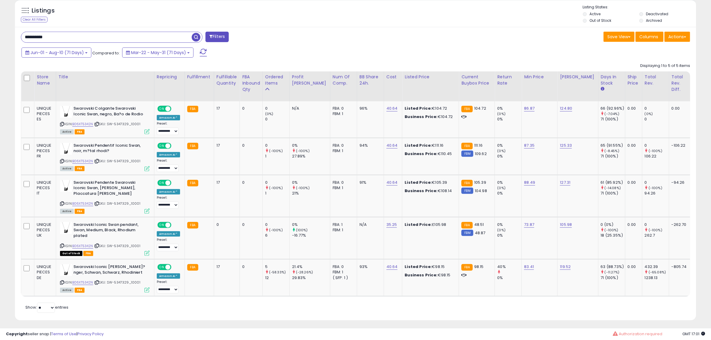
drag, startPoint x: 81, startPoint y: 37, endPoint x: -155, endPoint y: 37, distance: 235.8
paste input "text"
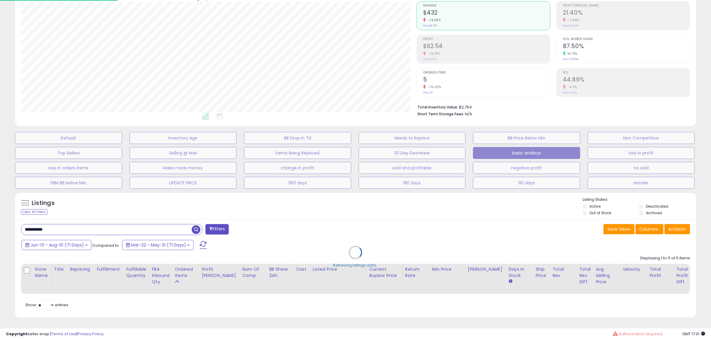
scroll to position [122, 398]
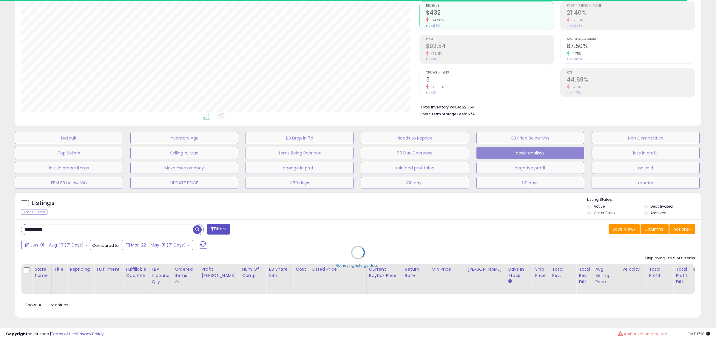
click at [66, 221] on div "Retrieving listings data.." at bounding box center [357, 257] width 695 height 136
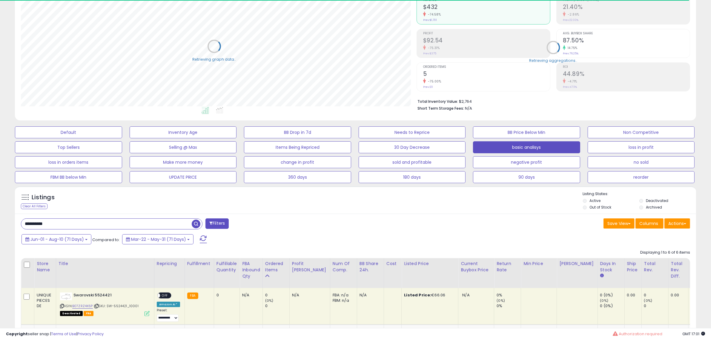
scroll to position [298366, 298093]
drag, startPoint x: 66, startPoint y: 221, endPoint x: -31, endPoint y: 221, distance: 96.7
click at [0, 221] on html "Unable to login Retrieving listings data.. has not yet accepted the Terms of Us…" at bounding box center [355, 108] width 711 height 340
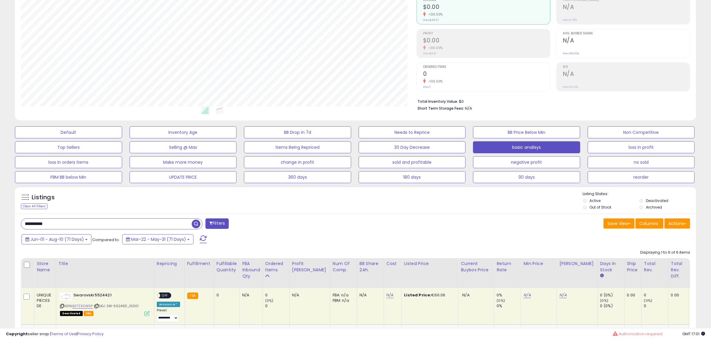
drag, startPoint x: 93, startPoint y: 228, endPoint x: -116, endPoint y: 200, distance: 210.8
click at [0, 200] on html "Unable to login Retrieving listings data.. has not yet accepted the Terms of Us…" at bounding box center [355, 108] width 711 height 340
paste input "text"
type input "**********"
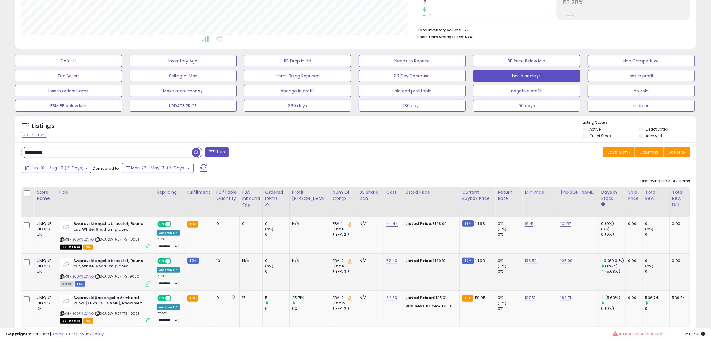
scroll to position [173, 0]
